Goal: Check status: Check status

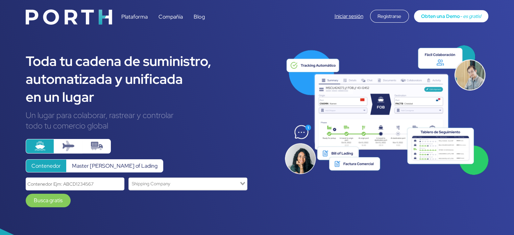
click at [81, 166] on label "Master [PERSON_NAME] of Lading" at bounding box center [114, 165] width 97 height 13
click at [0, 0] on input "Master [PERSON_NAME] of Lading" at bounding box center [0, 0] width 0 height 0
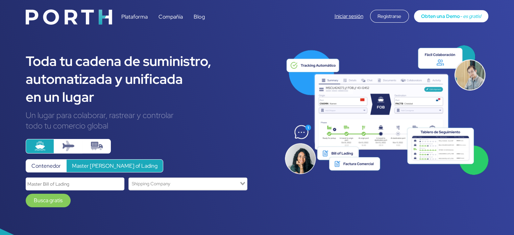
click at [41, 166] on label "Contenedor" at bounding box center [46, 165] width 41 height 13
click at [0, 0] on input "Contenedor" at bounding box center [0, 0] width 0 height 0
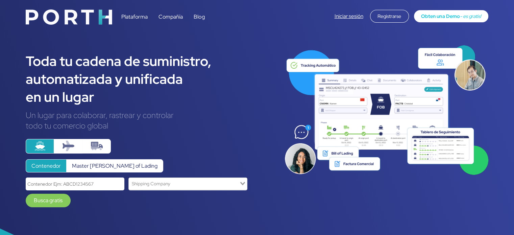
click at [45, 183] on input "text" at bounding box center [75, 183] width 99 height 13
paste input "ONYX GEMS P"
drag, startPoint x: 67, startPoint y: 184, endPoint x: 0, endPoint y: 181, distance: 66.6
click at [0, 181] on div "Toda tu cadena de suministro, automatizada y unificada en un lugar Un lugar par…" at bounding box center [257, 142] width 514 height 285
paste input "CSNU1097092"
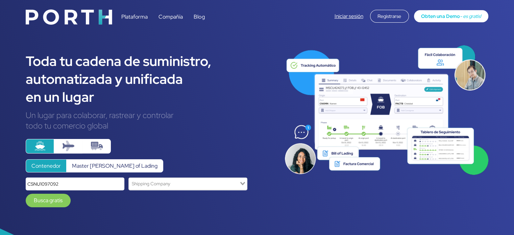
type input "CSNU1097092"
click at [54, 199] on link "Busca gratis" at bounding box center [48, 201] width 45 height 14
